Goal: Find specific page/section: Find specific page/section

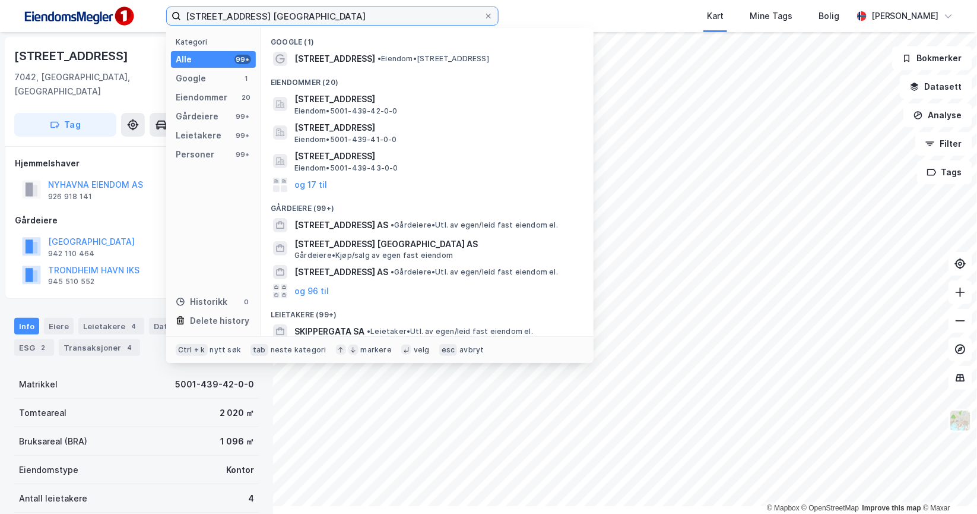
drag, startPoint x: 368, startPoint y: 20, endPoint x: 192, endPoint y: 20, distance: 175.8
click at [192, 20] on div "[STREET_ADDRESS] trondheim Kategori Alle 99+ Google 1 Eiendommer 20 Gårdeiere 9…" at bounding box center [488, 16] width 977 height 32
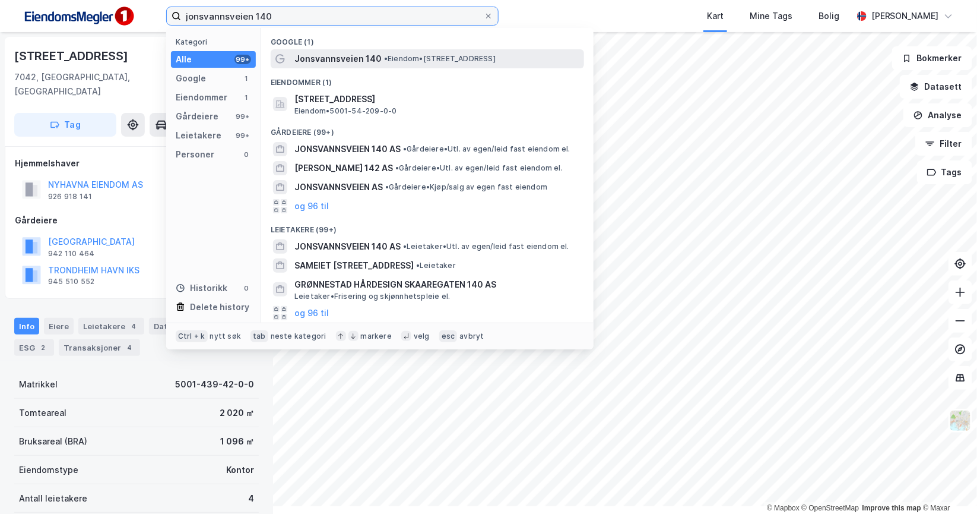
type input "jonsvannsveien 140"
click at [382, 66] on span "Jonsvannsveien 140" at bounding box center [338, 59] width 87 height 14
